Goal: Transaction & Acquisition: Purchase product/service

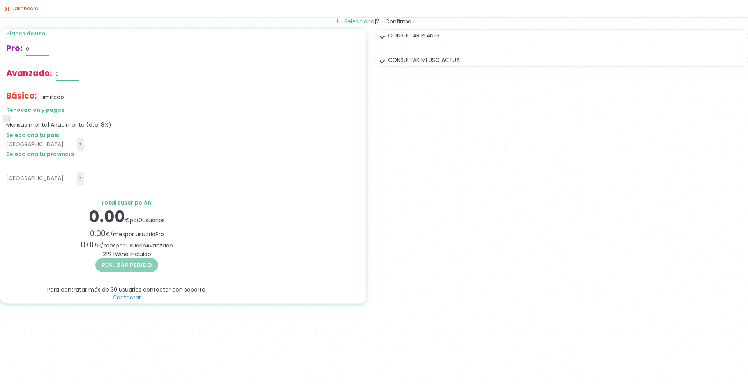
click at [175, 265] on div "Realizar pedido" at bounding box center [126, 266] width 241 height 16
drag, startPoint x: 42, startPoint y: 51, endPoint x: 38, endPoint y: 48, distance: 4.2
click at [37, 49] on input "0" at bounding box center [37, 49] width 23 height 12
drag, startPoint x: 67, startPoint y: 74, endPoint x: 27, endPoint y: 69, distance: 39.7
click at [27, 69] on div "Avanzado: 0" at bounding box center [126, 74] width 241 height 25
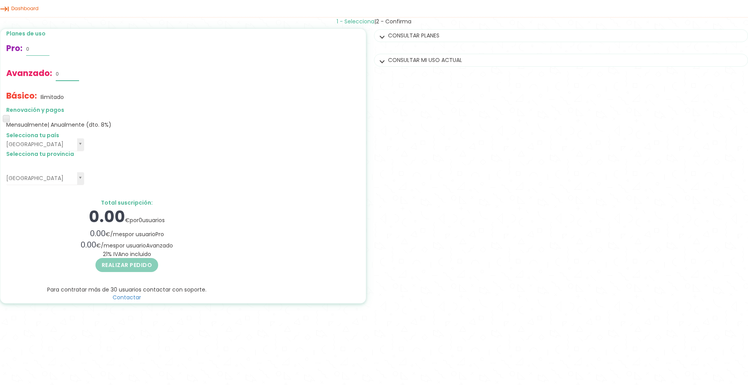
drag, startPoint x: 59, startPoint y: 72, endPoint x: 51, endPoint y: 70, distance: 8.0
click at [51, 70] on div "Avanzado: 0" at bounding box center [126, 74] width 241 height 25
type input "1"
click at [127, 259] on button "Realizar pedido" at bounding box center [126, 265] width 63 height 14
